Goal: Transaction & Acquisition: Purchase product/service

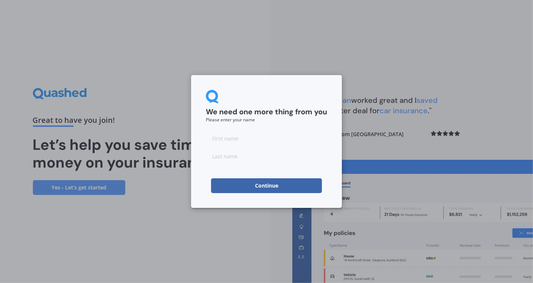
click at [240, 135] on input at bounding box center [266, 138] width 121 height 15
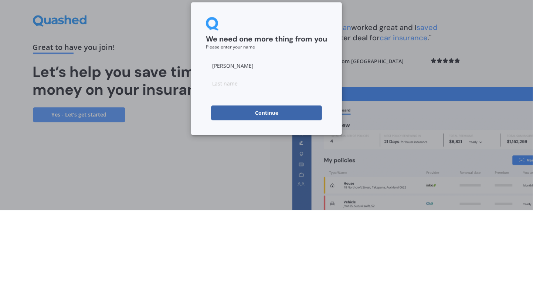
type input "[PERSON_NAME]"
click at [240, 158] on input at bounding box center [266, 155] width 121 height 15
type input "Bullmore"
click at [274, 186] on button "Continue" at bounding box center [266, 185] width 111 height 15
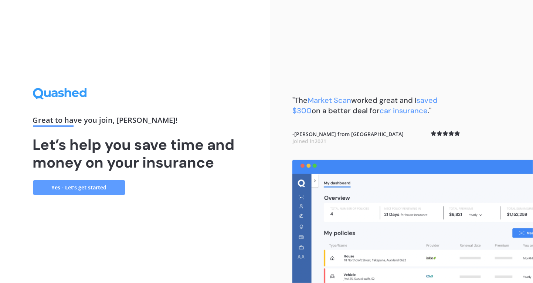
click at [99, 195] on link "Yes - Let’s get started" at bounding box center [79, 187] width 92 height 15
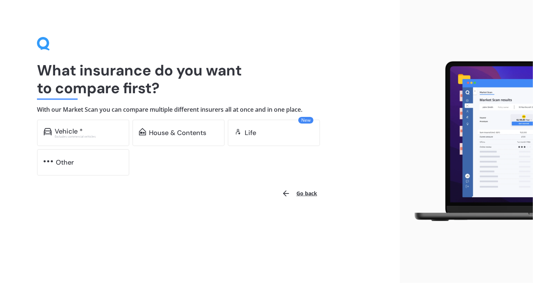
click at [70, 129] on div "Vehicle *" at bounding box center [69, 130] width 28 height 7
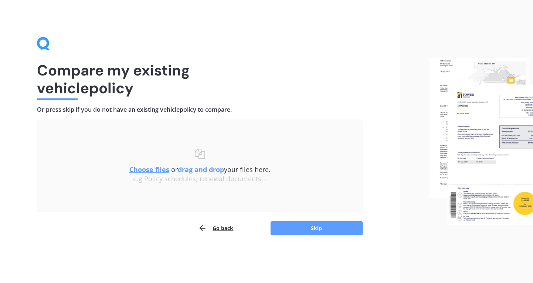
click at [310, 226] on button "Skip" at bounding box center [316, 228] width 92 height 14
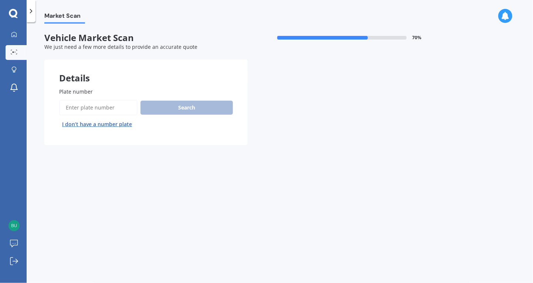
click at [93, 104] on input "Plate number" at bounding box center [98, 108] width 78 height 16
type input "KPE186"
click at [193, 108] on button "Search" at bounding box center [186, 107] width 92 height 14
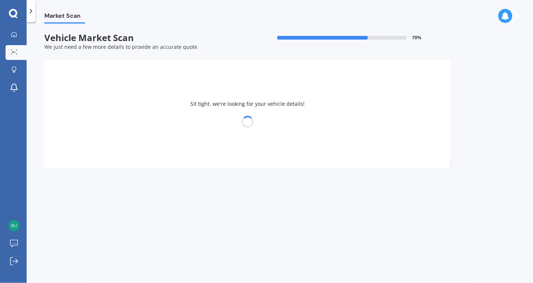
select select "VOLKSWAGEN"
select select "GOLF"
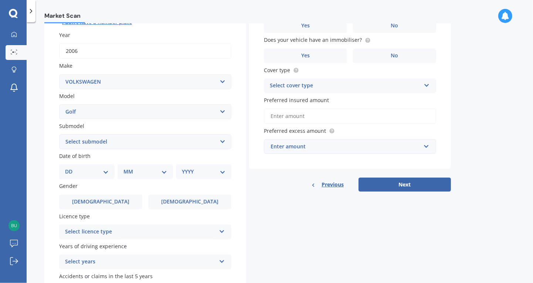
scroll to position [102, 0]
click at [222, 137] on select "Select submodel (All other) 1.4 GT TSI 1.4 TSI 1.6 1.6 FSI 1.6 TSI 1.8 1.9 TDI …" at bounding box center [145, 141] width 172 height 15
select select "GTI TURBO"
click at [59, 134] on select "Select submodel (All other) 1.4 GT TSI 1.4 TSI 1.6 1.6 FSI 1.6 TSI 1.8 1.9 TDI …" at bounding box center [145, 141] width 172 height 15
click at [100, 169] on select "DD 01 02 03 04 05 06 07 08 09 10 11 12 13 14 15 16 17 18 19 20 21 22 23 24 25 2…" at bounding box center [87, 171] width 44 height 8
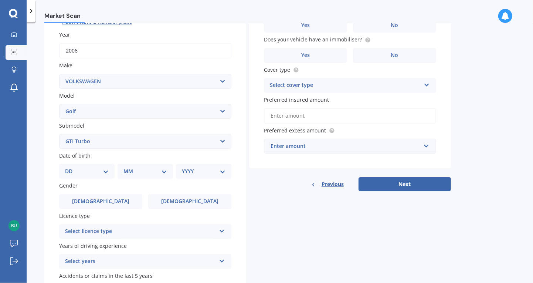
select select "19"
click at [71, 167] on select "DD 01 02 03 04 05 06 07 08 09 10 11 12 13 14 15 16 17 18 19 20 21 22 23 24 25 2…" at bounding box center [87, 171] width 44 height 8
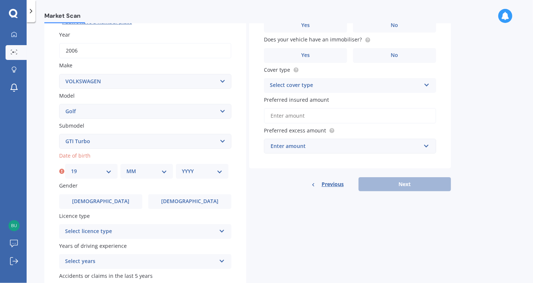
click at [147, 169] on select "MM 01 02 03 04 05 06 07 08 09 10 11 12" at bounding box center [146, 171] width 41 height 8
select select "09"
click at [126, 167] on select "MM 01 02 03 04 05 06 07 08 09 10 11 12" at bounding box center [146, 171] width 41 height 8
click at [189, 171] on select "YYYY 2025 2024 2023 2022 2021 2020 2019 2018 2017 2016 2015 2014 2013 2012 2011…" at bounding box center [202, 171] width 41 height 8
select select "1985"
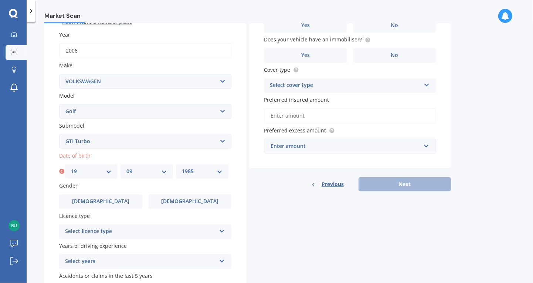
click at [182, 167] on select "YYYY 2025 2024 2023 2022 2021 2020 2019 2018 2017 2016 2015 2014 2013 2012 2011…" at bounding box center [202, 171] width 41 height 8
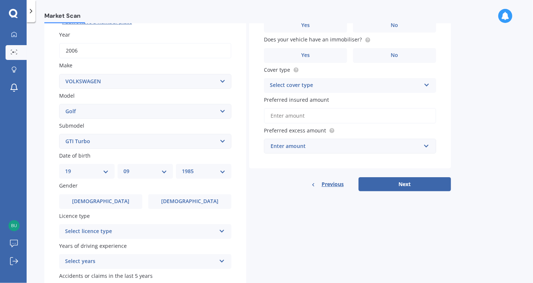
click at [101, 199] on span "[DEMOGRAPHIC_DATA]" at bounding box center [100, 201] width 57 height 6
click at [0, 0] on input "[DEMOGRAPHIC_DATA]" at bounding box center [0, 0] width 0 height 0
click at [149, 231] on div "Select licence type" at bounding box center [140, 231] width 151 height 9
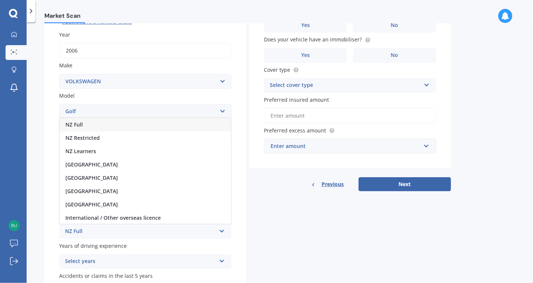
click at [117, 121] on div "NZ Full" at bounding box center [144, 124] width 171 height 13
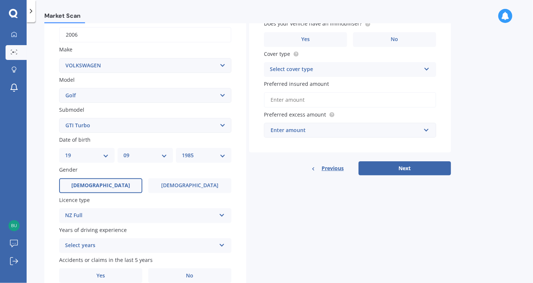
scroll to position [125, 0]
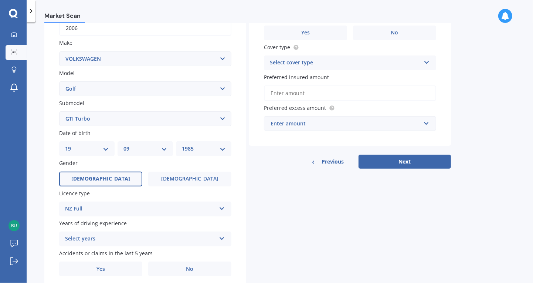
click at [140, 236] on div "Select years" at bounding box center [140, 238] width 151 height 9
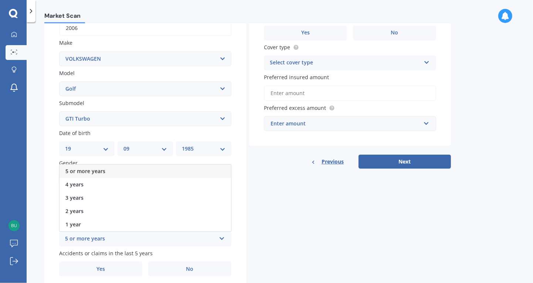
click at [124, 167] on div "5 or more years" at bounding box center [144, 170] width 171 height 13
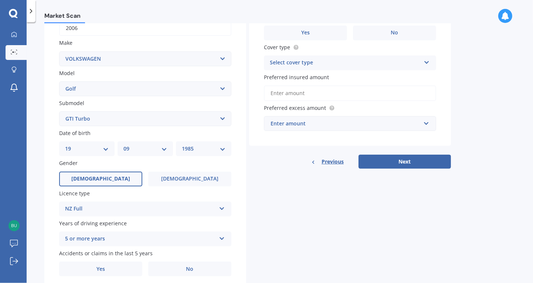
click at [192, 266] on span "No" at bounding box center [189, 269] width 7 height 6
click at [0, 0] on input "No" at bounding box center [0, 0] width 0 height 0
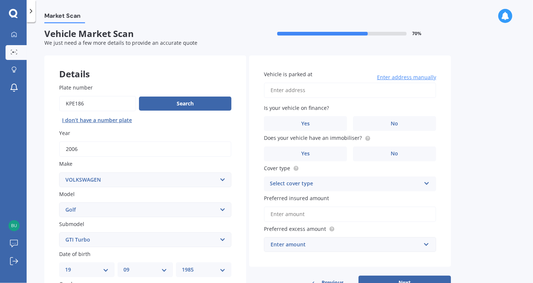
scroll to position [0, 0]
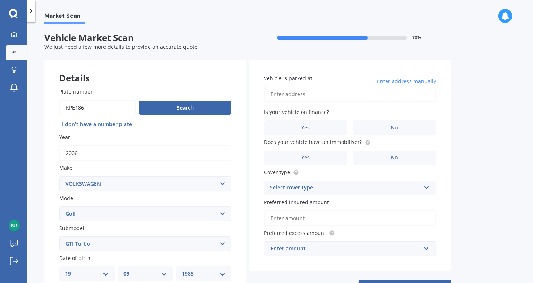
click at [305, 97] on input "Vehicle is parked at" at bounding box center [350, 94] width 172 height 16
type input "[STREET_ADDRESS][PERSON_NAME]"
click at [404, 125] on label "No" at bounding box center [394, 127] width 83 height 15
click at [0, 0] on input "No" at bounding box center [0, 0] width 0 height 0
click at [313, 155] on label "Yes" at bounding box center [305, 157] width 83 height 15
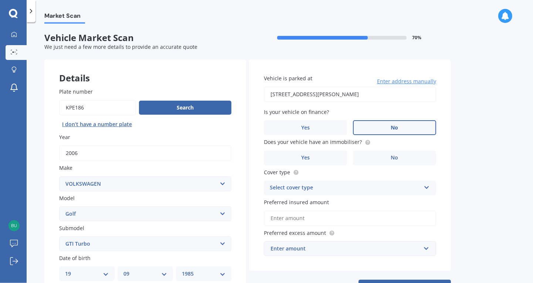
click at [0, 0] on input "Yes" at bounding box center [0, 0] width 0 height 0
click at [356, 186] on div "Select cover type" at bounding box center [345, 187] width 151 height 9
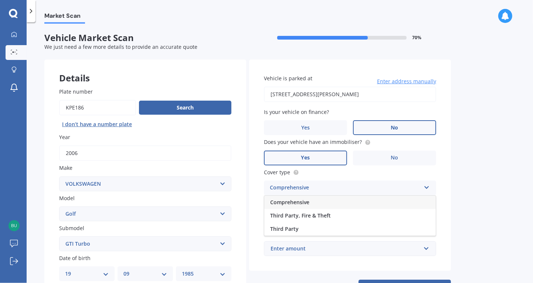
click at [334, 200] on div "Comprehensive" at bounding box center [349, 201] width 171 height 13
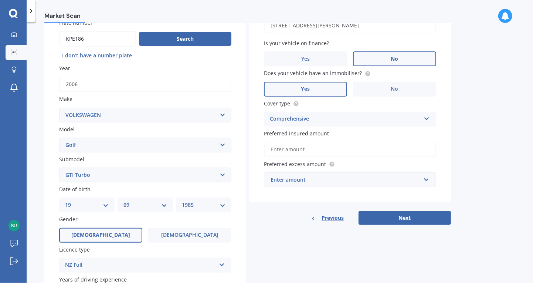
scroll to position [69, 0]
click at [329, 148] on input "Preferred insured amount" at bounding box center [350, 149] width 172 height 16
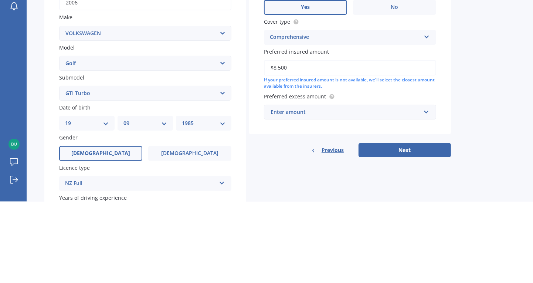
click at [330, 148] on input "$8,500" at bounding box center [350, 149] width 172 height 16
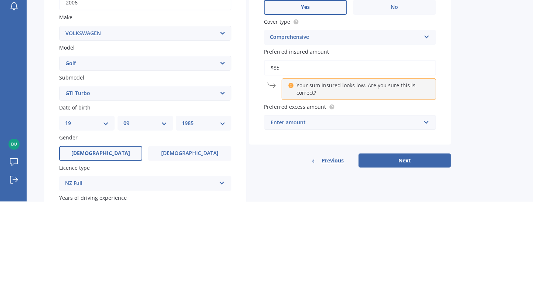
type input "$8"
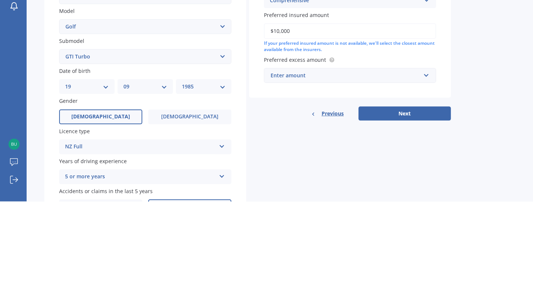
scroll to position [107, 0]
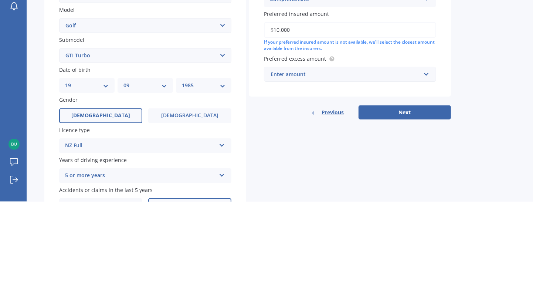
type input "$10,000"
click at [343, 154] on div "Enter amount" at bounding box center [345, 155] width 150 height 8
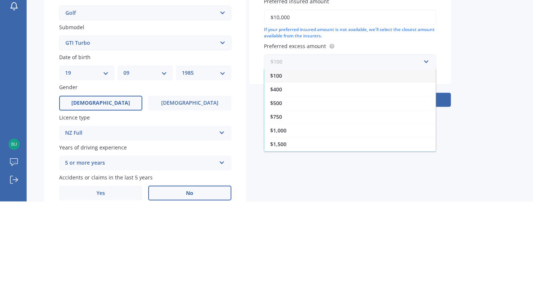
scroll to position [125, 0]
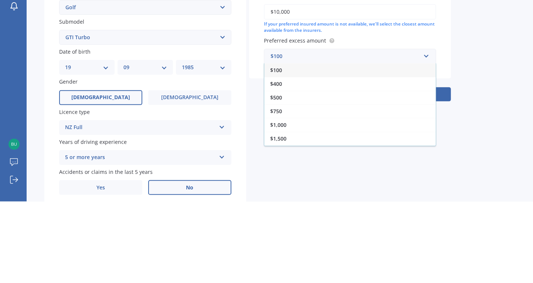
click at [314, 151] on div "$100" at bounding box center [349, 151] width 171 height 14
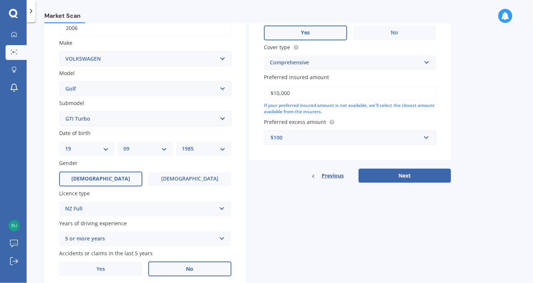
click at [403, 170] on button "Next" at bounding box center [404, 175] width 92 height 14
select select "19"
select select "09"
select select "1985"
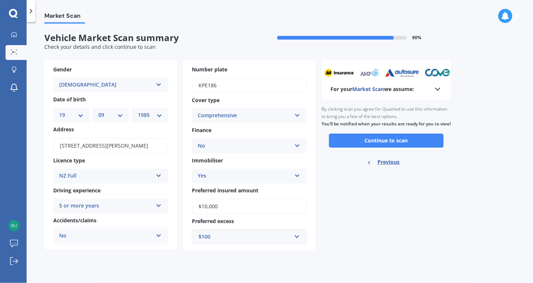
scroll to position [0, 0]
click at [437, 88] on icon at bounding box center [437, 89] width 9 height 9
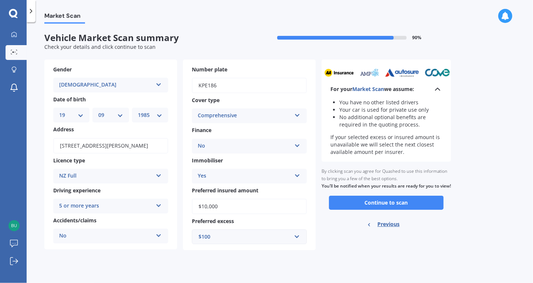
click at [392, 209] on button "Continue to scan" at bounding box center [386, 202] width 114 height 14
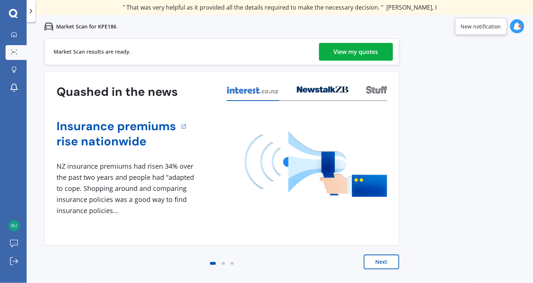
click at [358, 50] on div "View my quotes" at bounding box center [355, 52] width 45 height 18
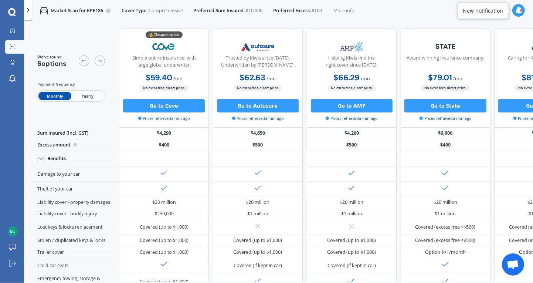
click at [444, 106] on button "Go to State" at bounding box center [445, 105] width 82 height 13
